Goal: Information Seeking & Learning: Learn about a topic

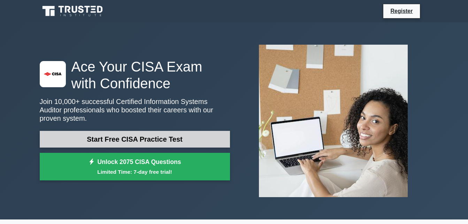
click at [166, 133] on link "Start Free CISA Practice Test" at bounding box center [135, 139] width 190 height 17
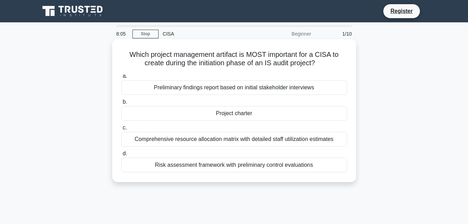
click at [238, 113] on div "Project charter" at bounding box center [234, 113] width 226 height 15
click at [121, 104] on input "b. Project charter" at bounding box center [121, 102] width 0 height 5
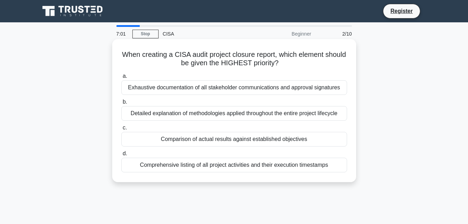
click at [237, 113] on div "Detailed explanation of methodologies applied throughout the entire project lif…" at bounding box center [234, 113] width 226 height 15
click at [121, 104] on input "b. Detailed explanation of methodologies applied throughout the entire project …" at bounding box center [121, 102] width 0 height 5
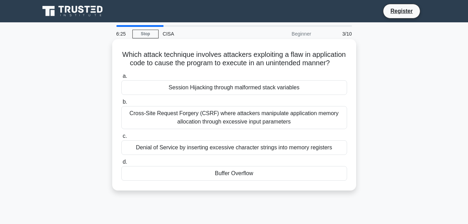
click at [258, 155] on div "Denial of Service by inserting excessive character strings into memory registers" at bounding box center [234, 147] width 226 height 15
click at [121, 138] on input "c. Denial of Service by inserting excessive character strings into memory regis…" at bounding box center [121, 136] width 0 height 5
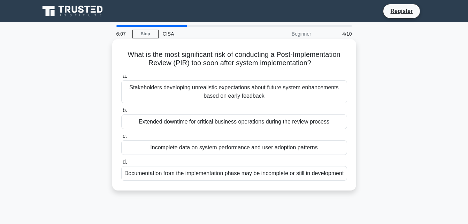
click at [251, 180] on div "Documentation from the implementation phase may be incomplete or still in devel…" at bounding box center [234, 173] width 226 height 15
click at [121, 164] on input "d. Documentation from the implementation phase may be incomplete or still in de…" at bounding box center [121, 161] width 0 height 5
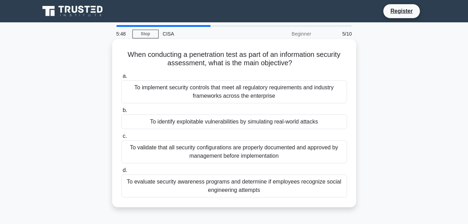
click at [291, 92] on div "To implement security controls that meet all regulatory requirements and indust…" at bounding box center [234, 91] width 226 height 23
click at [121, 78] on input "a. To implement security controls that meet all regulatory requirements and ind…" at bounding box center [121, 76] width 0 height 5
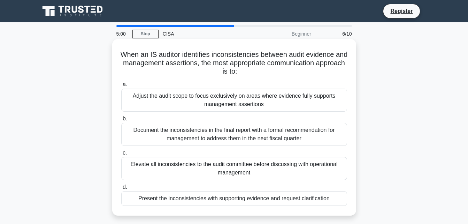
scroll to position [35, 0]
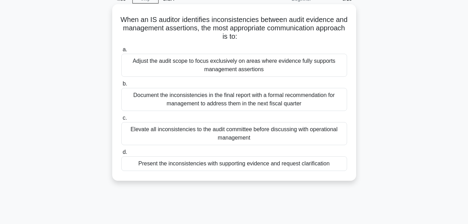
click at [281, 135] on div "Elevate all inconsistencies to the audit committee before discussing with opera…" at bounding box center [234, 133] width 226 height 23
click at [121, 120] on input "c. Elevate all inconsistencies to the audit committee before discussing with op…" at bounding box center [121, 118] width 0 height 5
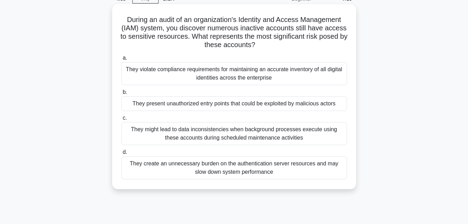
click at [292, 79] on div "They violate compliance requirements for maintaining an accurate inventory of a…" at bounding box center [234, 73] width 226 height 23
click at [121, 60] on input "a. They violate compliance requirements for maintaining an accurate inventory o…" at bounding box center [121, 58] width 0 height 5
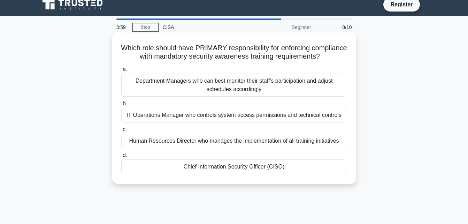
scroll to position [0, 0]
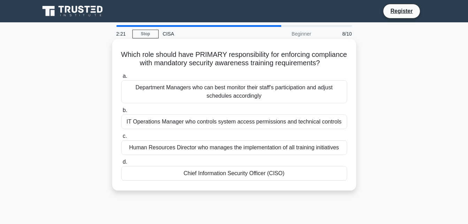
click at [256, 180] on div "Chief Information Security Officer (CISO)" at bounding box center [234, 173] width 226 height 15
click at [121, 164] on input "d. Chief Information Security Officer (CISO)" at bounding box center [121, 161] width 0 height 5
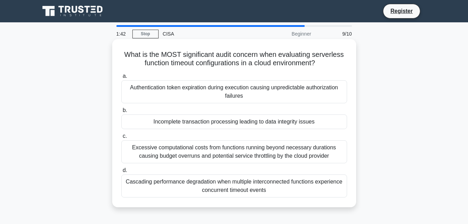
click at [268, 114] on label "b. Incomplete transaction processing leading to data integrity issues" at bounding box center [234, 117] width 226 height 23
click at [121, 112] on input "b. Incomplete transaction processing leading to data integrity issues" at bounding box center [121, 110] width 0 height 5
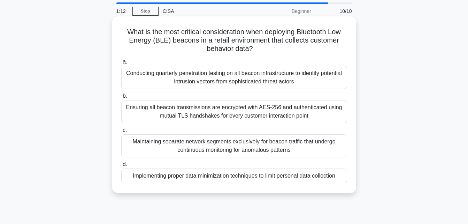
scroll to position [35, 0]
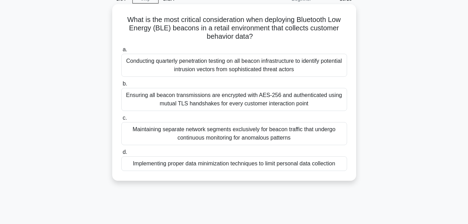
click at [306, 133] on div "Maintaining separate network segments exclusively for beacon traffic that under…" at bounding box center [234, 133] width 226 height 23
click at [121, 120] on input "c. Maintaining separate network segments exclusively for beacon traffic that un…" at bounding box center [121, 118] width 0 height 5
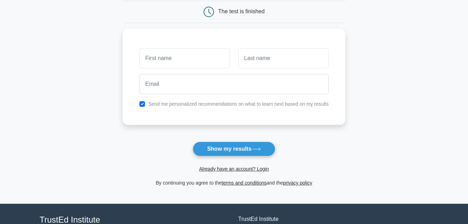
scroll to position [35, 0]
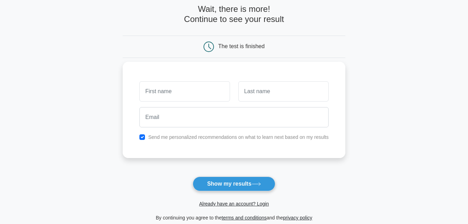
click at [191, 98] on input "text" at bounding box center [184, 91] width 90 height 20
type input "KARTHIK"
click at [248, 91] on input "text" at bounding box center [283, 91] width 90 height 20
type input "S"
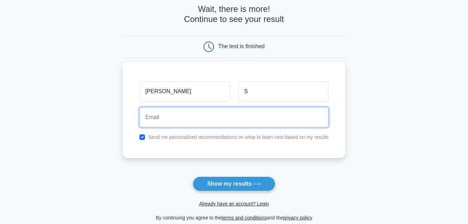
click at [224, 120] on input "email" at bounding box center [233, 117] width 189 height 20
type input "sethu2004@gmail.com"
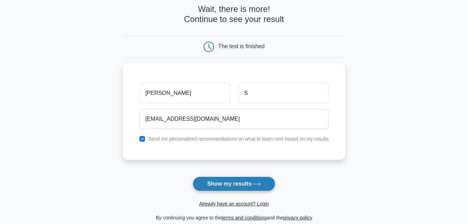
click at [229, 182] on button "Show my results" at bounding box center [234, 183] width 82 height 15
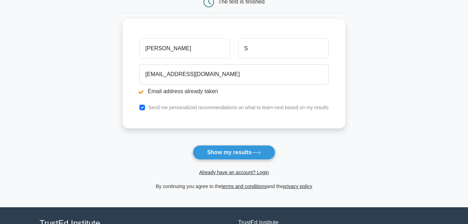
scroll to position [139, 0]
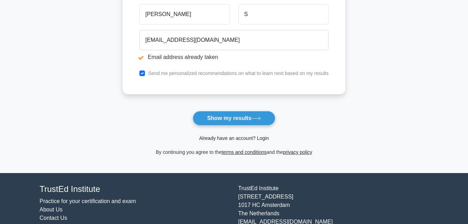
click at [238, 139] on link "Already have an account? Login" at bounding box center [234, 138] width 70 height 6
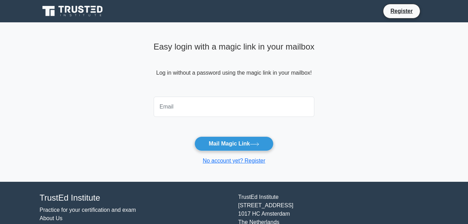
click at [186, 114] on input "email" at bounding box center [234, 106] width 161 height 20
type input "[EMAIL_ADDRESS][DOMAIN_NAME]"
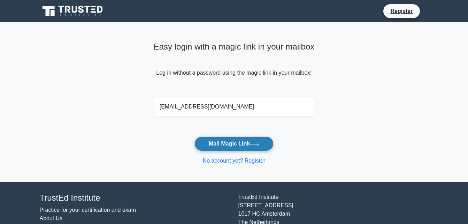
click at [227, 142] on button "Mail Magic Link" at bounding box center [233, 143] width 79 height 15
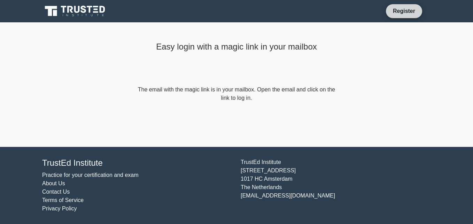
click at [400, 10] on link "Register" at bounding box center [404, 11] width 31 height 9
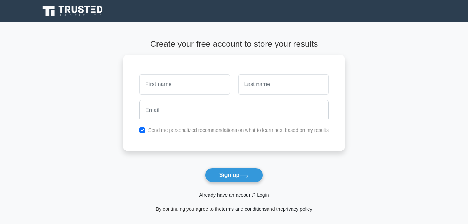
click at [71, 13] on icon at bounding box center [73, 11] width 67 height 13
click at [248, 195] on link "Already have an account? Login" at bounding box center [234, 195] width 70 height 6
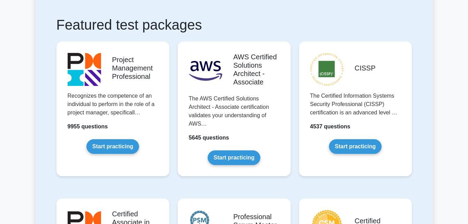
scroll to position [35, 0]
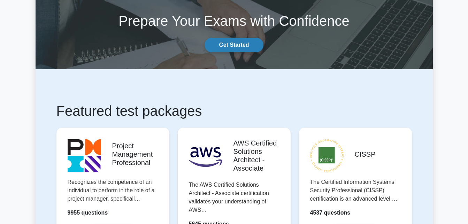
click at [233, 50] on link "Get Started" at bounding box center [233, 45] width 58 height 15
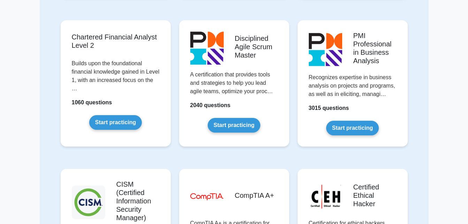
scroll to position [696, 0]
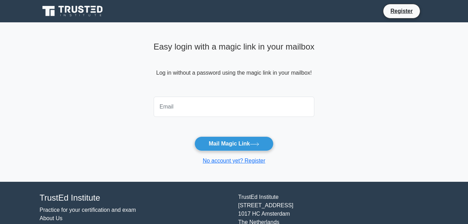
click at [206, 107] on input "email" at bounding box center [234, 106] width 161 height 20
click at [344, 127] on main "Easy login with a magic link in your mailbox Log in without a password using th…" at bounding box center [234, 101] width 468 height 159
